Goal: Find specific page/section: Find specific page/section

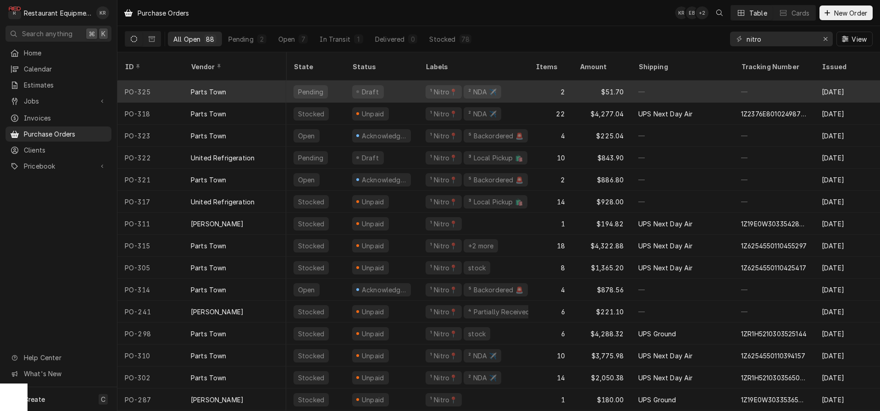
scroll to position [0, 8]
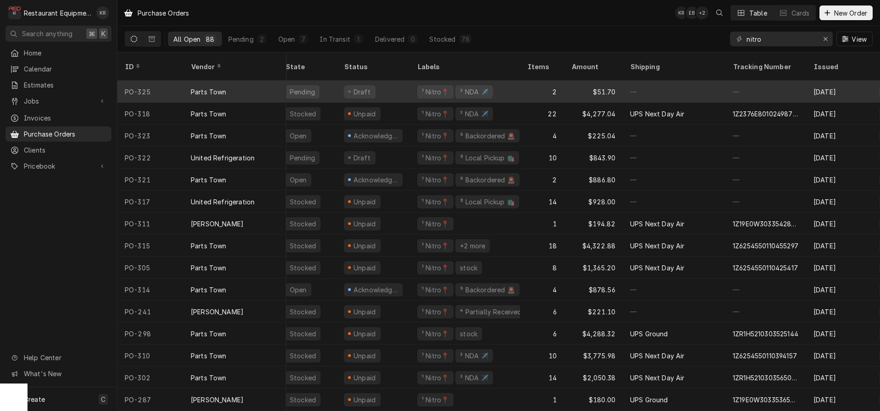
click at [359, 87] on div "Draft" at bounding box center [362, 92] width 20 height 10
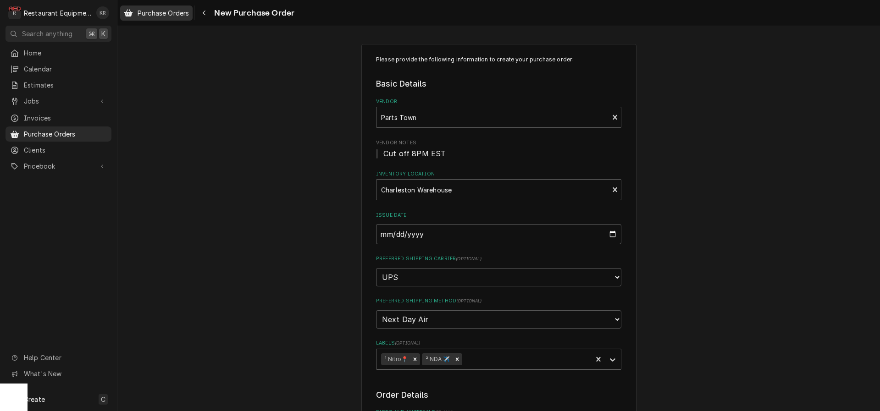
click at [175, 15] on span "Purchase Orders" at bounding box center [163, 13] width 51 height 10
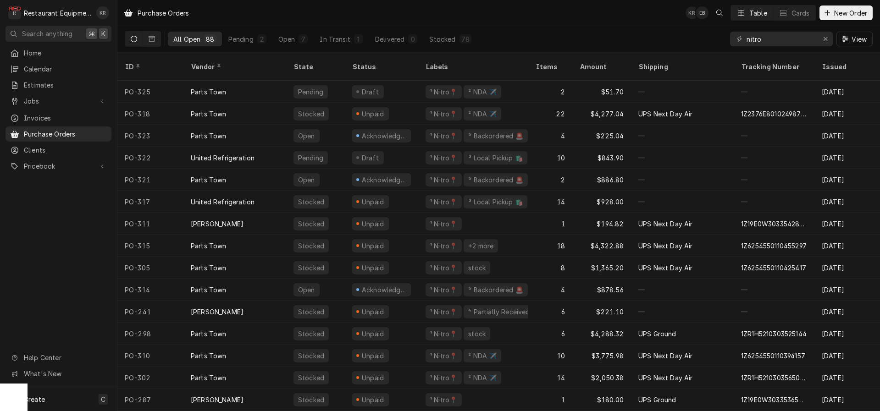
scroll to position [6, 0]
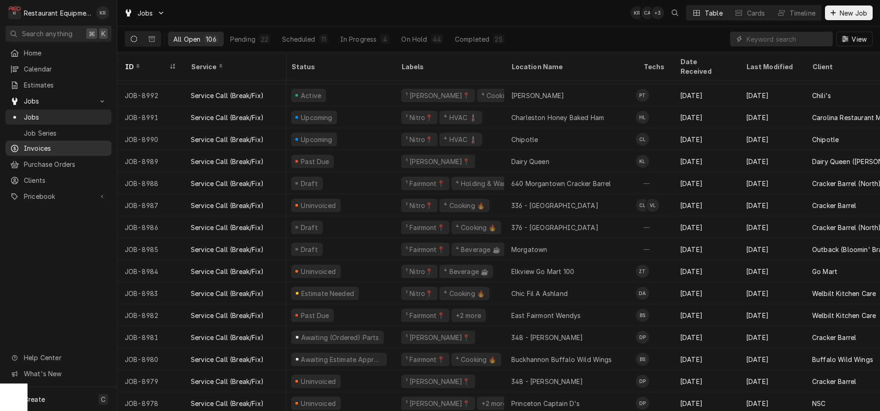
scroll to position [39, 1]
click at [794, 41] on input "Dynamic Content Wrapper" at bounding box center [787, 39] width 82 height 15
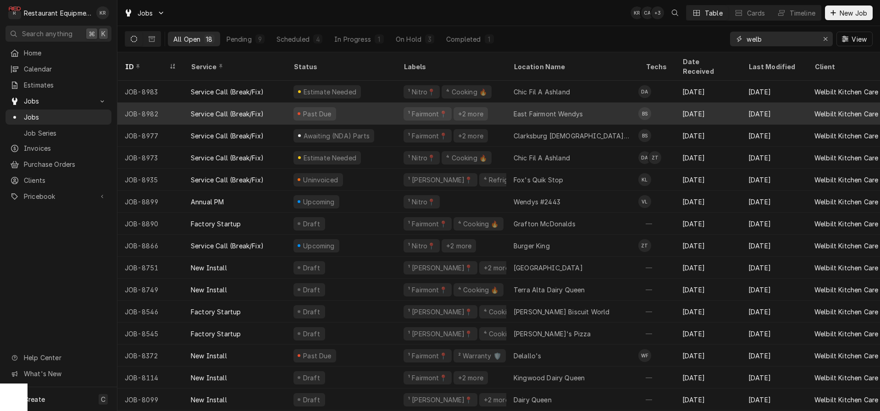
type input "welb"
click at [525, 109] on div "East Fairmont Wendys" at bounding box center [547, 114] width 69 height 10
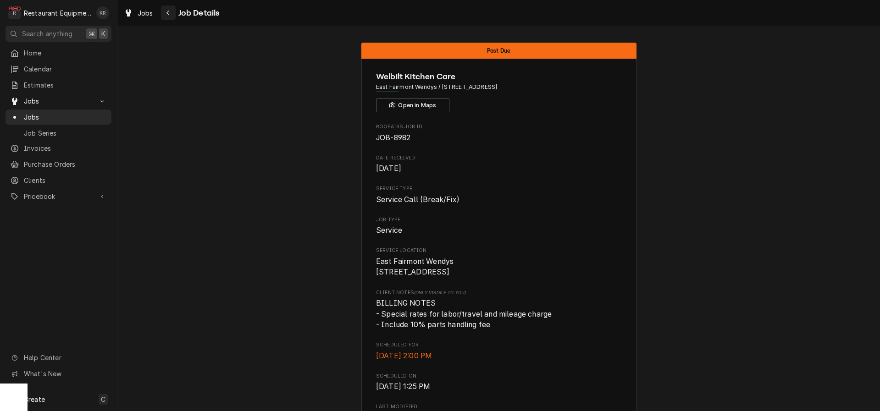
click at [169, 14] on icon "Navigate back" at bounding box center [168, 13] width 4 height 6
